Goal: Information Seeking & Learning: Learn about a topic

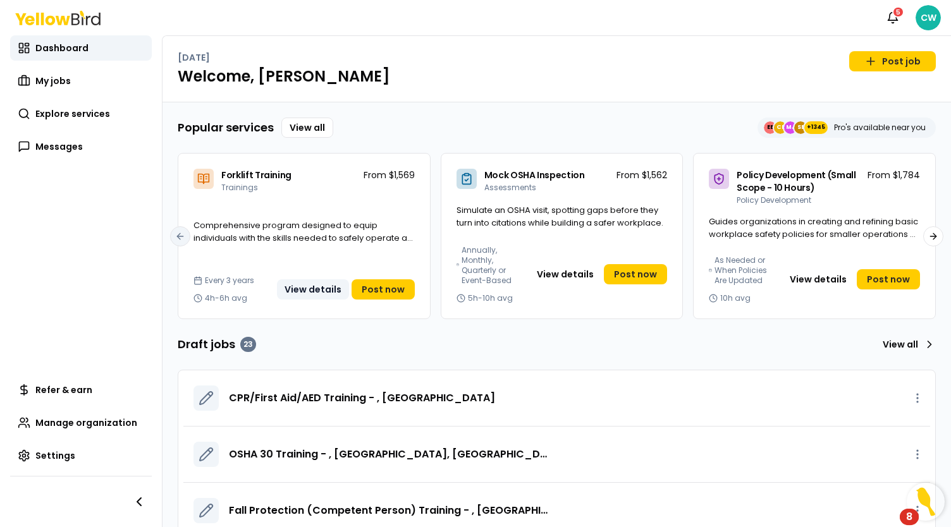
click at [331, 285] on button "View details" at bounding box center [313, 289] width 72 height 20
click at [328, 289] on button "View details" at bounding box center [313, 289] width 72 height 20
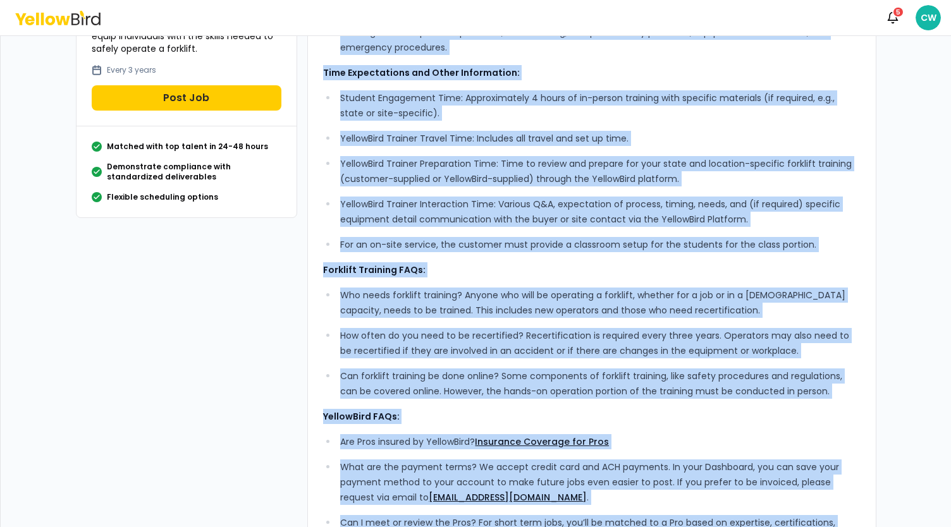
scroll to position [278, 0]
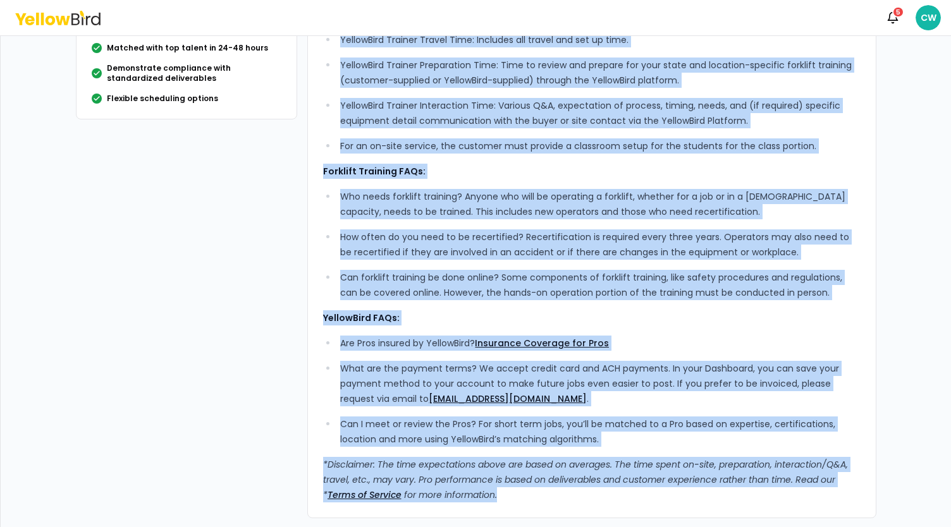
drag, startPoint x: 318, startPoint y: 103, endPoint x: 537, endPoint y: 557, distance: 504.2
click at [537, 527] on html "Notifications 5 CW Dashboard Explore services Forklift Training Forklift Traini…" at bounding box center [475, 263] width 951 height 527
copy div "What’s Included: Comprehensive, experienced, standards-based instruction, ensur…"
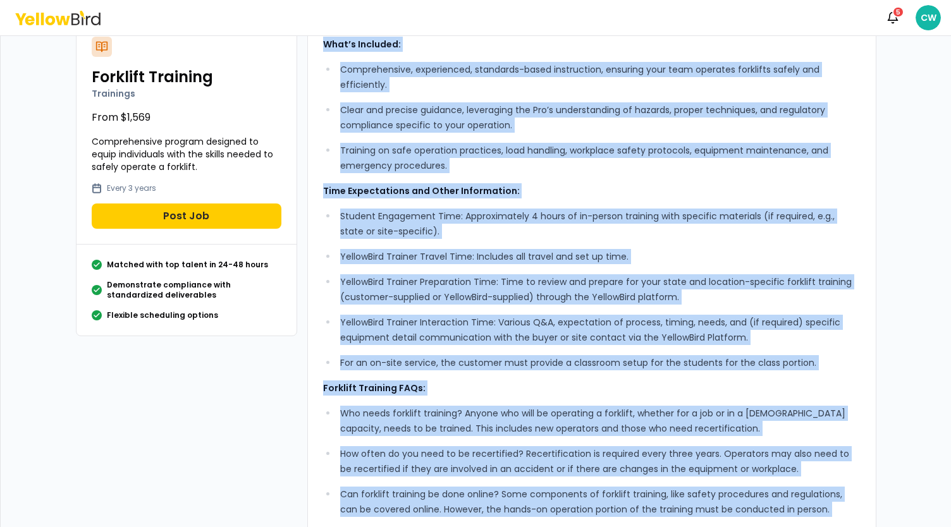
scroll to position [0, 0]
